Goal: Browse casually

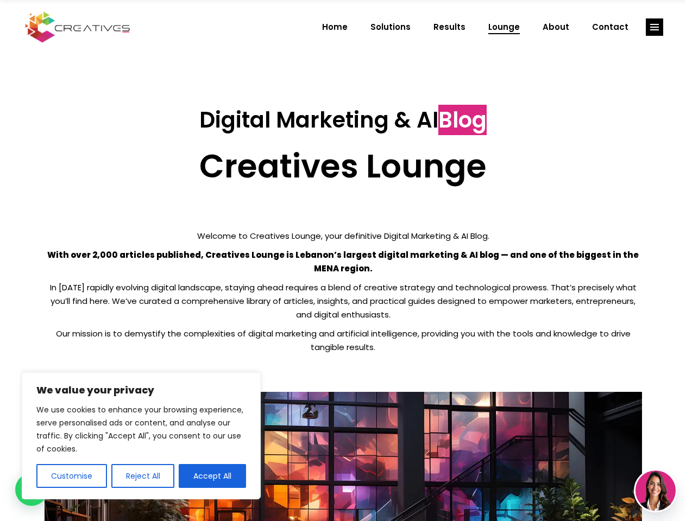
click at [343, 261] on p "With over 2,000 articles published, Creatives Lounge is Lebanon’s largest digit…" at bounding box center [343, 261] width 597 height 27
click at [71, 476] on button "Customise" at bounding box center [71, 476] width 71 height 24
click at [0, 0] on div at bounding box center [0, 0] width 0 height 0
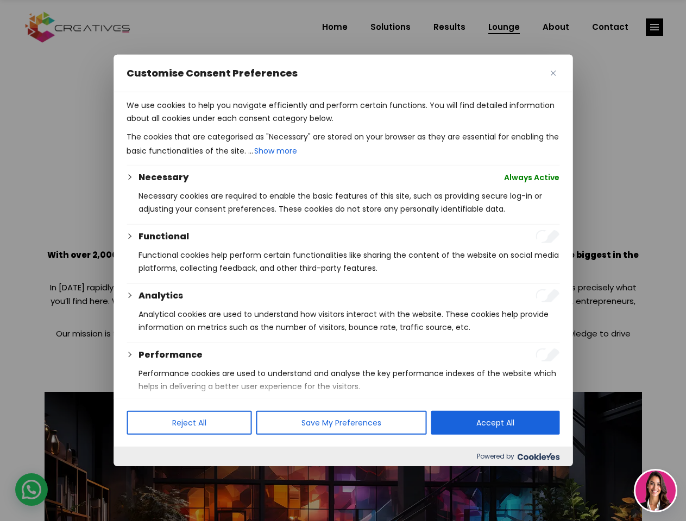
click at [212, 476] on div at bounding box center [343, 260] width 686 height 521
click at [655, 27] on div at bounding box center [343, 260] width 686 height 521
click at [656, 491] on img at bounding box center [656, 491] width 40 height 40
